Goal: Task Accomplishment & Management: Complete application form

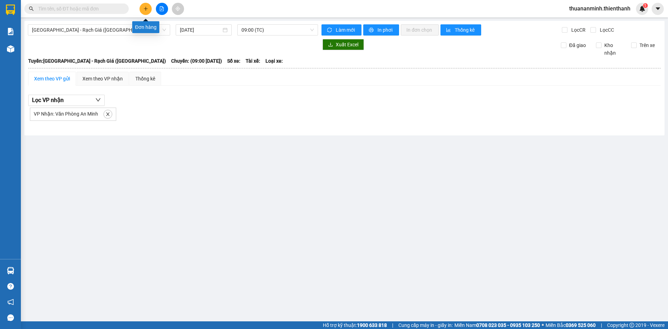
click at [145, 9] on icon "plus" at bounding box center [146, 8] width 4 height 0
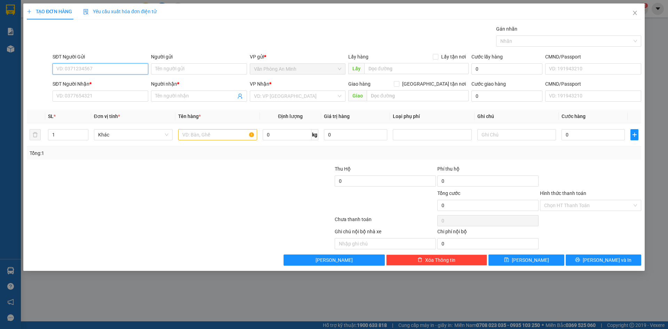
paste input "0902394779"
type input "0902394779"
click at [182, 74] on input "Người gửi" at bounding box center [199, 68] width 96 height 11
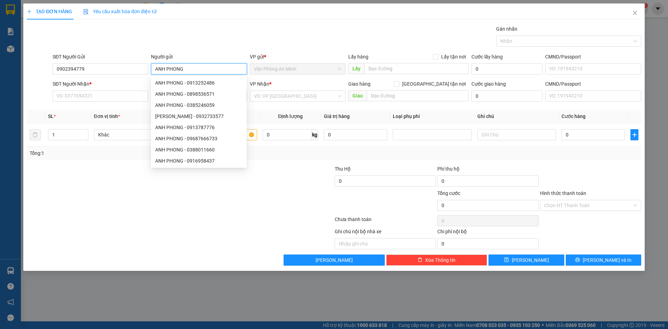
type input "ANH PHONG"
click at [369, 42] on div "Gói vận chuyển * Tiêu chuẩn Gán nhãn Nhãn" at bounding box center [347, 37] width 592 height 24
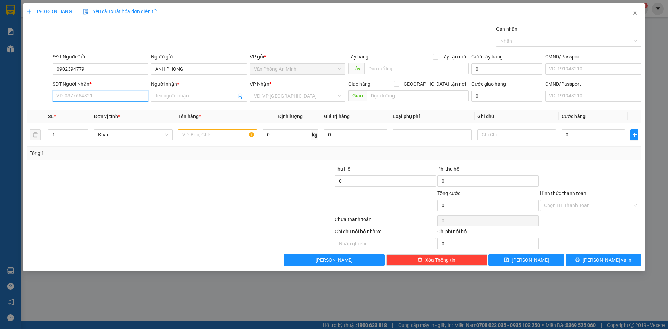
click at [93, 95] on input "SĐT Người Nhận *" at bounding box center [101, 95] width 96 height 11
paste input "0988818120"
type input "0988818120"
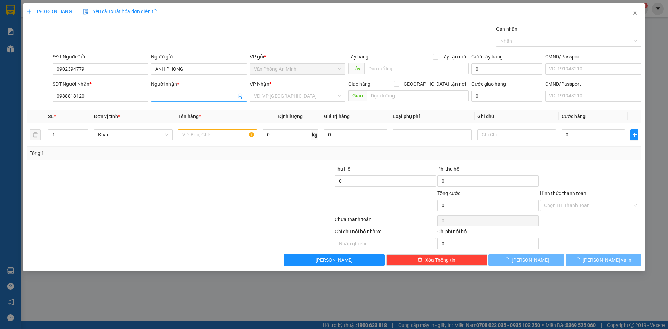
click at [193, 96] on input "Người nhận *" at bounding box center [195, 96] width 80 height 8
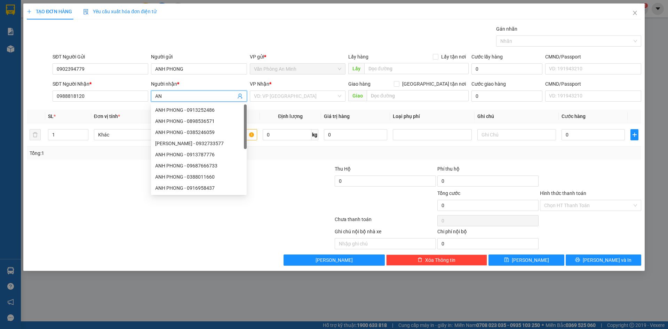
type input "A"
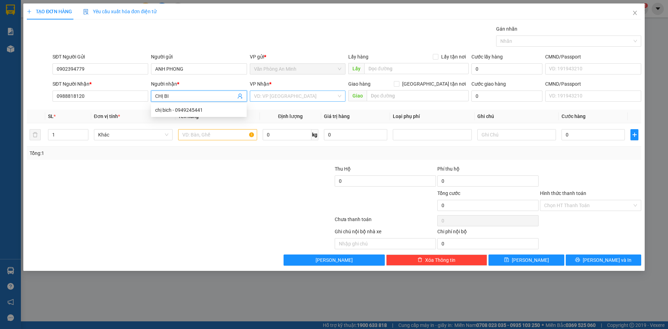
type input "CHỊ BI"
click at [299, 95] on input "search" at bounding box center [295, 96] width 82 height 10
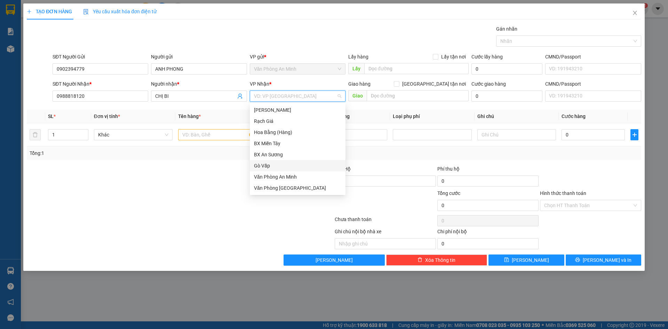
scroll to position [11, 0]
click at [294, 186] on div "Bình Tân" at bounding box center [297, 188] width 87 height 8
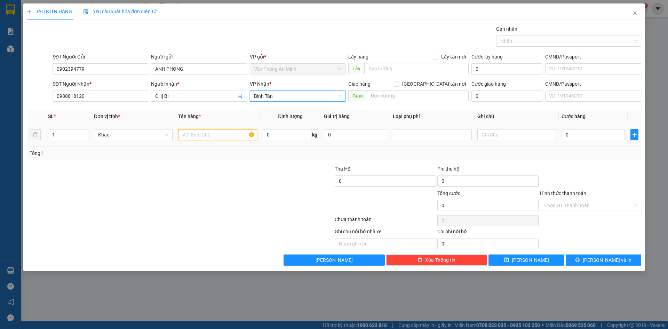
click at [202, 133] on input "text" at bounding box center [217, 134] width 79 height 11
type input "1 THÙNG LƯƠN"
click at [233, 209] on div at bounding box center [282, 201] width 103 height 24
click at [585, 132] on input "0" at bounding box center [593, 134] width 63 height 11
type input "3"
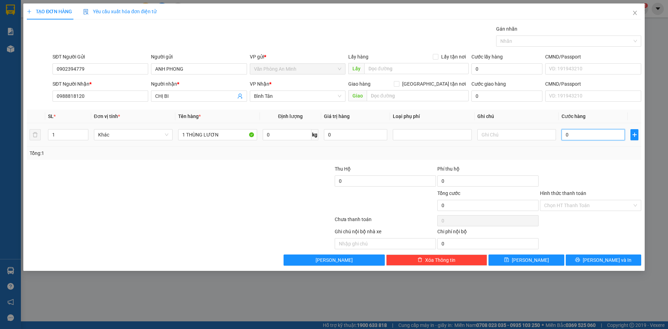
type input "3"
type input "30"
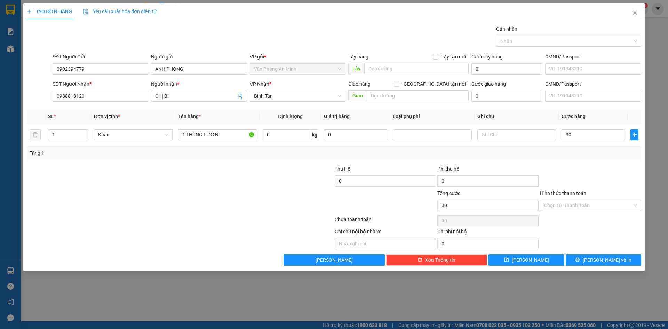
type input "30.000"
click at [578, 171] on div at bounding box center [590, 177] width 103 height 24
click at [500, 135] on input "text" at bounding box center [516, 134] width 79 height 11
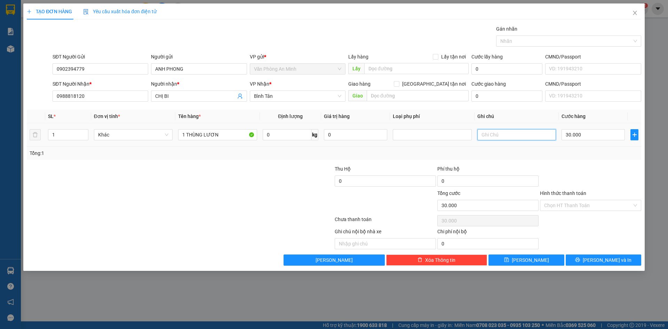
type input "D"
type input "ĐỂ XA HẦM MÁY"
click at [579, 166] on div at bounding box center [590, 177] width 103 height 24
click at [596, 206] on input "Hình thức thanh toán" at bounding box center [588, 205] width 88 height 10
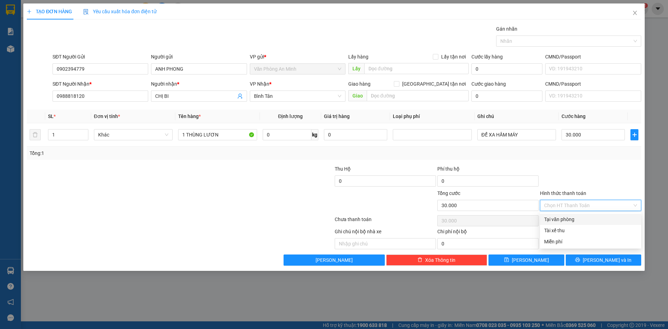
click at [582, 219] on div "Tại văn phòng" at bounding box center [590, 219] width 93 height 8
type input "0"
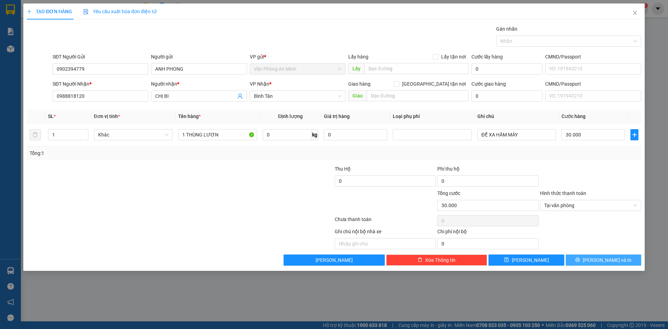
click at [601, 262] on span "[PERSON_NAME] và In" at bounding box center [607, 260] width 49 height 8
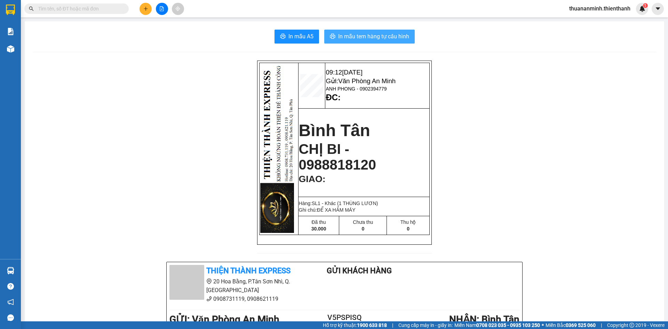
click at [375, 39] on span "In mẫu tem hàng tự cấu hình" at bounding box center [373, 36] width 71 height 9
click at [366, 38] on span "In mẫu tem hàng tự cấu hình" at bounding box center [373, 36] width 71 height 9
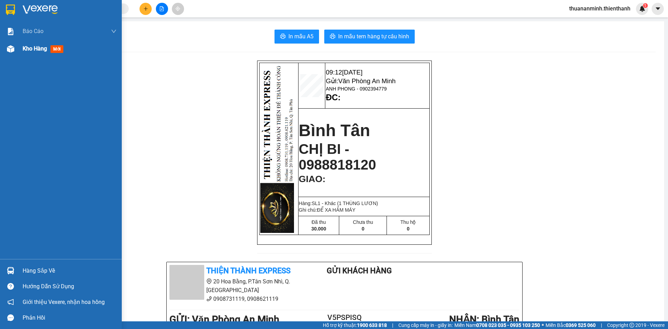
click at [60, 45] on span "mới" at bounding box center [56, 49] width 13 height 8
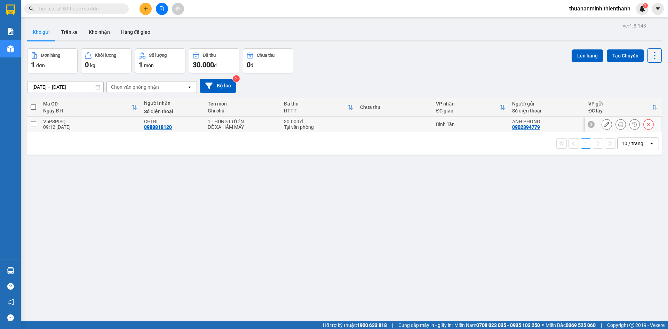
click at [604, 125] on icon at bounding box center [606, 124] width 5 height 5
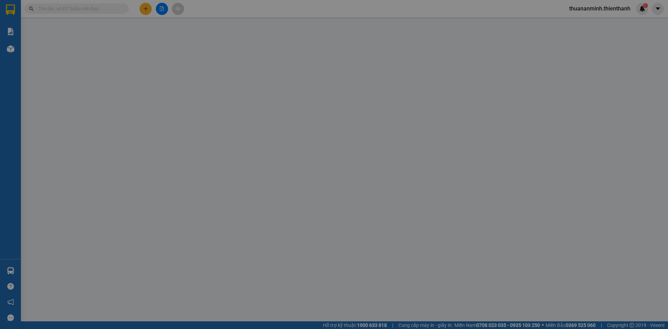
type input "0902394779"
type input "0988818120"
type input "30.000"
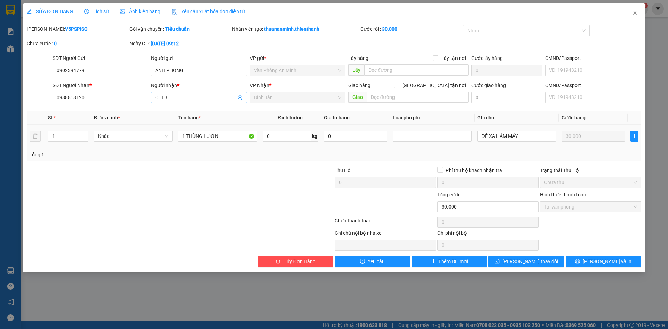
click at [183, 96] on input "CHỊ BI" at bounding box center [195, 98] width 80 height 8
type input "ANH BI"
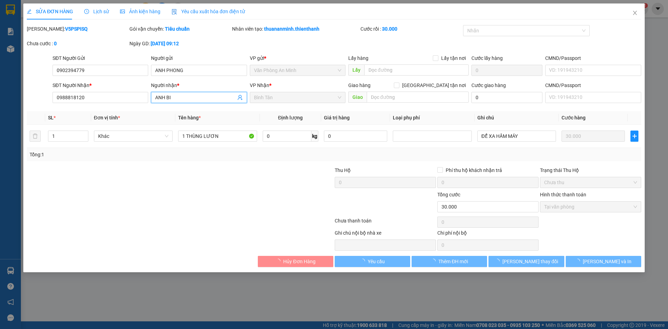
type input "0908197500"
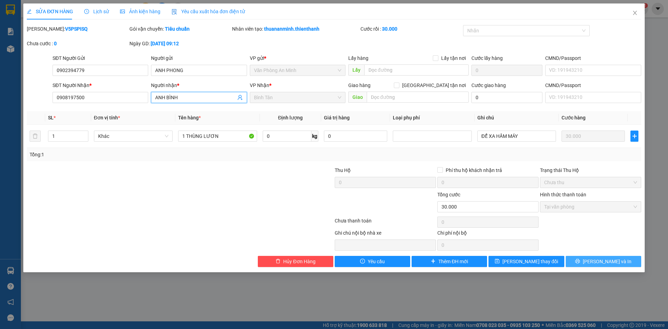
type input "ANH BÌNH"
click at [598, 263] on span "[PERSON_NAME] và In" at bounding box center [607, 261] width 49 height 8
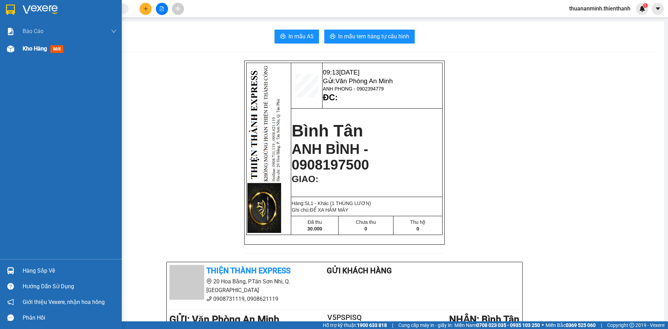
click at [42, 48] on span "Kho hàng" at bounding box center [35, 48] width 24 height 7
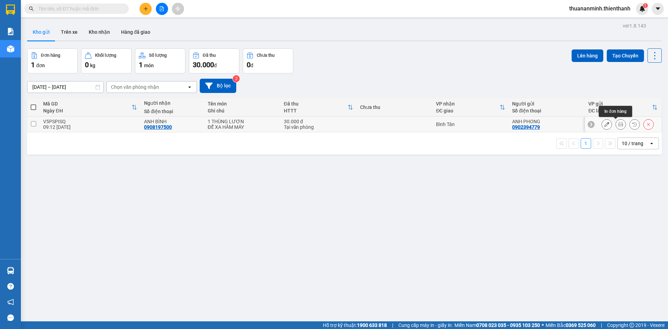
click at [604, 122] on icon at bounding box center [606, 124] width 5 height 5
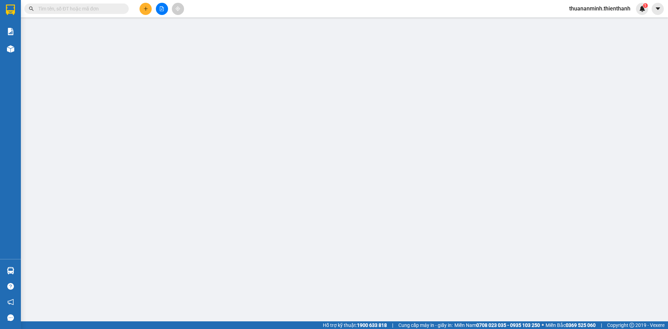
type input "0902394779"
type input "0908197500"
type input "30.000"
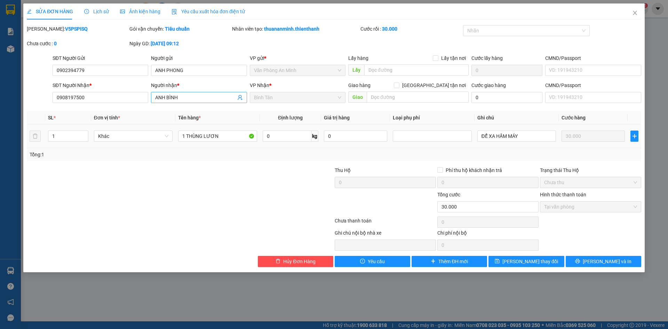
click at [187, 97] on input "ANH BÌNH" at bounding box center [195, 98] width 80 height 8
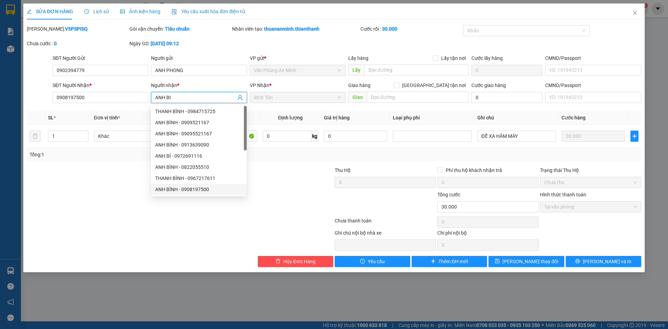
type input "ANH BI"
click at [98, 206] on div at bounding box center [128, 203] width 205 height 24
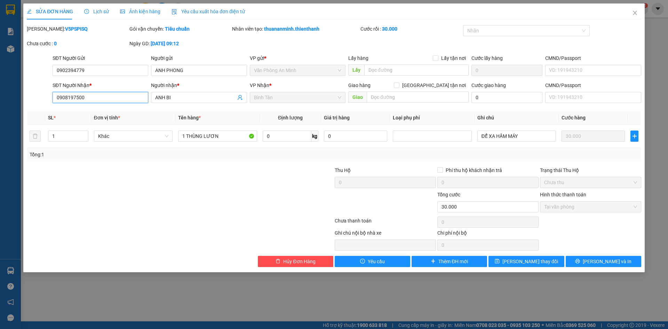
click at [105, 95] on input "0908197500" at bounding box center [101, 97] width 96 height 11
paste input "8881812"
click at [304, 95] on span "Bình Tân" at bounding box center [297, 97] width 87 height 10
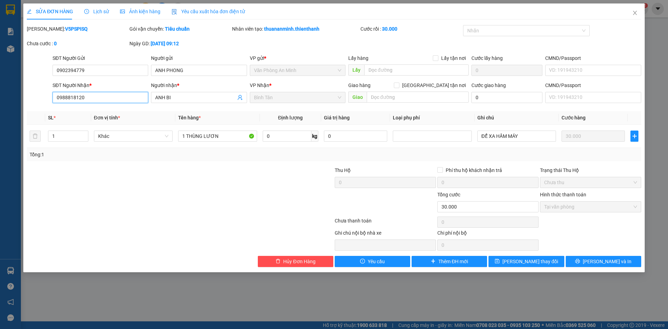
type input "0988818120"
click at [273, 183] on div at bounding box center [282, 178] width 103 height 24
click at [531, 262] on span "[PERSON_NAME] thay đổi" at bounding box center [530, 261] width 56 height 8
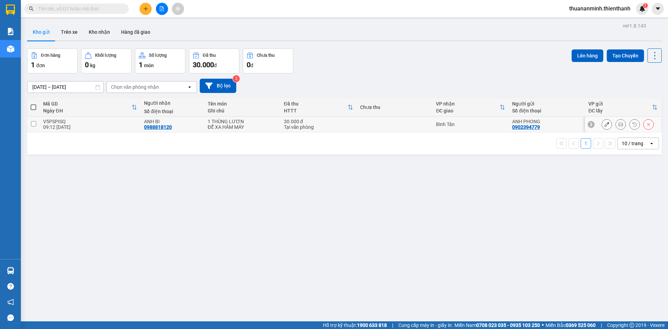
click at [618, 123] on icon at bounding box center [620, 124] width 5 height 5
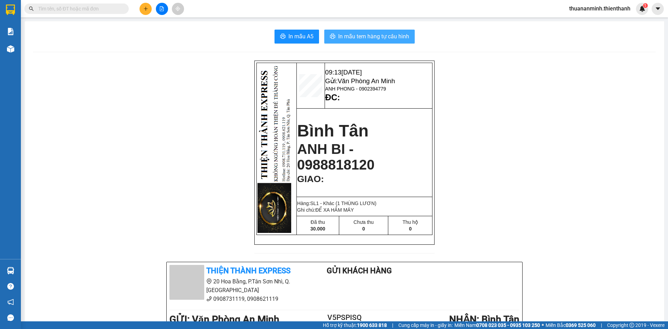
click at [371, 37] on span "In mẫu tem hàng tự cấu hình" at bounding box center [373, 36] width 71 height 9
click at [370, 33] on span "In mẫu tem hàng tự cấu hình" at bounding box center [373, 36] width 71 height 9
